Goal: Navigation & Orientation: Find specific page/section

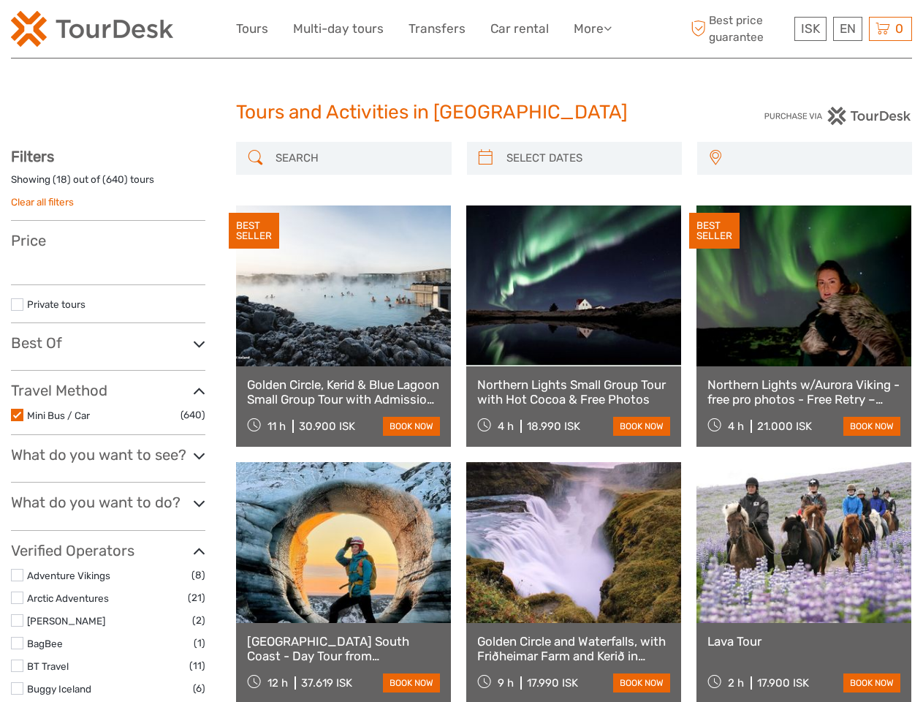
select select
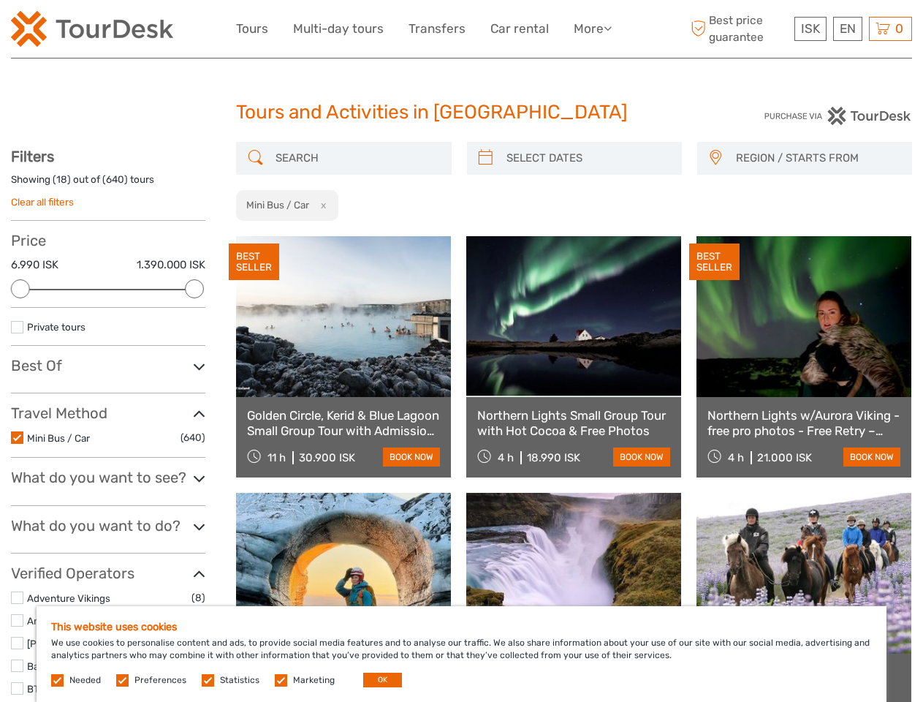
click at [592, 29] on link "More" at bounding box center [593, 28] width 38 height 21
click at [609, 28] on icon at bounding box center [608, 28] width 8 height 12
click at [810, 29] on span "ISK" at bounding box center [810, 28] width 19 height 15
click at [847, 29] on div "EN English Español Deutsch" at bounding box center [848, 29] width 29 height 24
click at [891, 29] on div "0 Items Total 0 ISK Checkout The shopping cart is empty." at bounding box center [890, 29] width 43 height 24
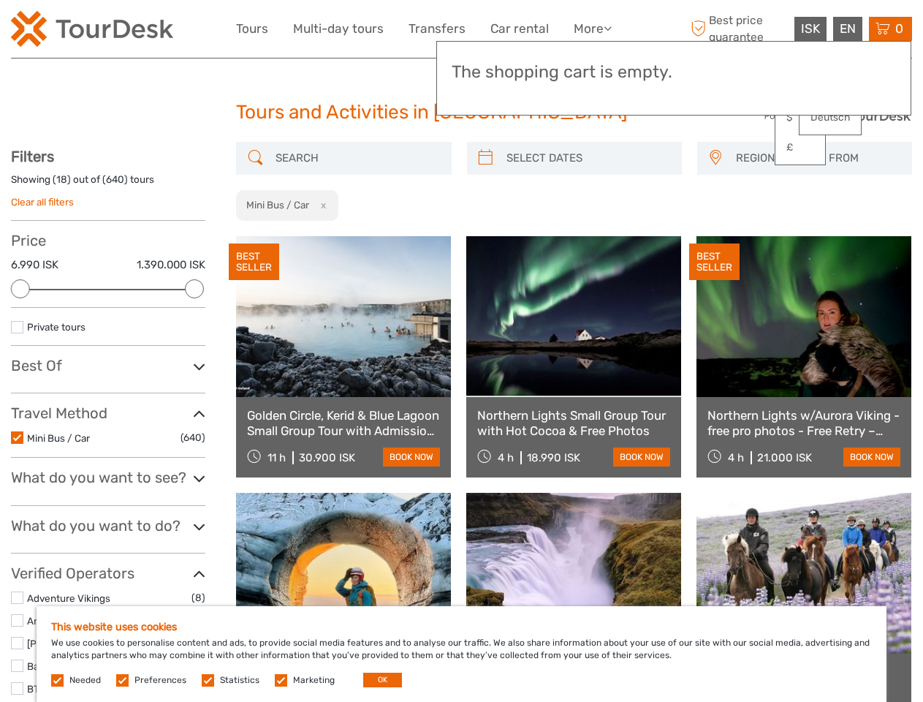
click at [20, 289] on div at bounding box center [20, 288] width 19 height 19
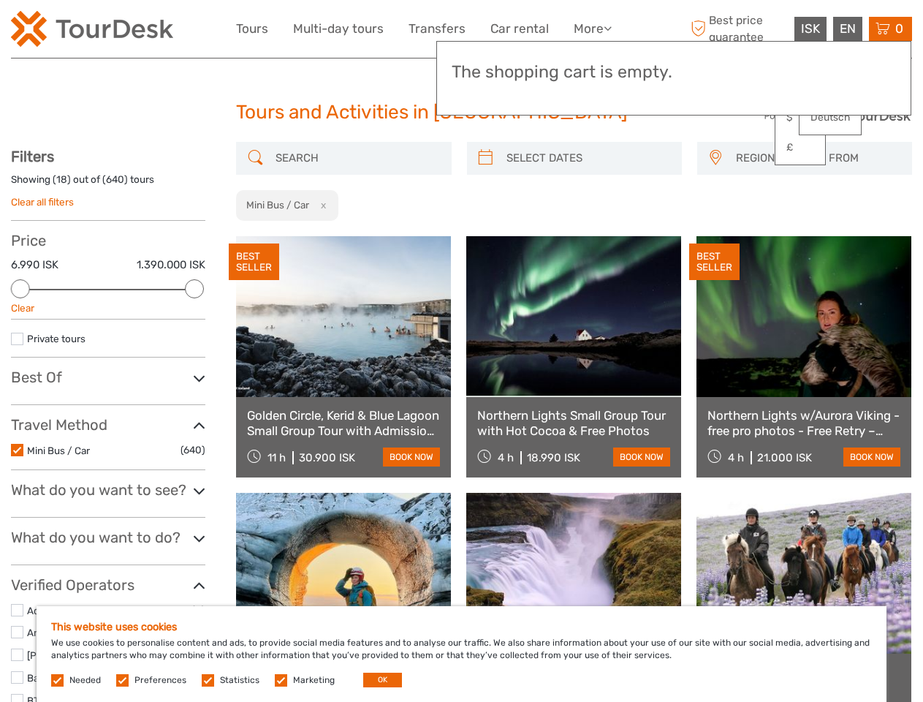
click at [194, 289] on div "Filters Showing ( 18 ) out of ( 640 ) tours Clear all filters Price 6.990 ISK 1…" at bounding box center [108, 681] width 194 height 1066
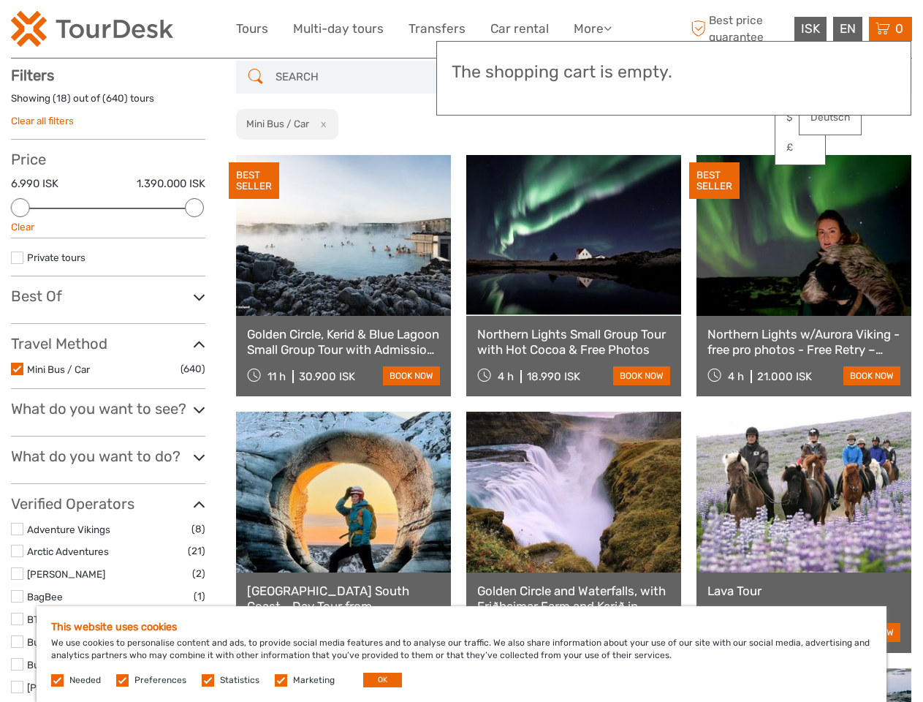
click at [486, 158] on link at bounding box center [573, 235] width 215 height 161
click at [587, 158] on link at bounding box center [573, 235] width 215 height 161
click at [715, 158] on link at bounding box center [804, 235] width 215 height 161
